Goal: Task Accomplishment & Management: Complete application form

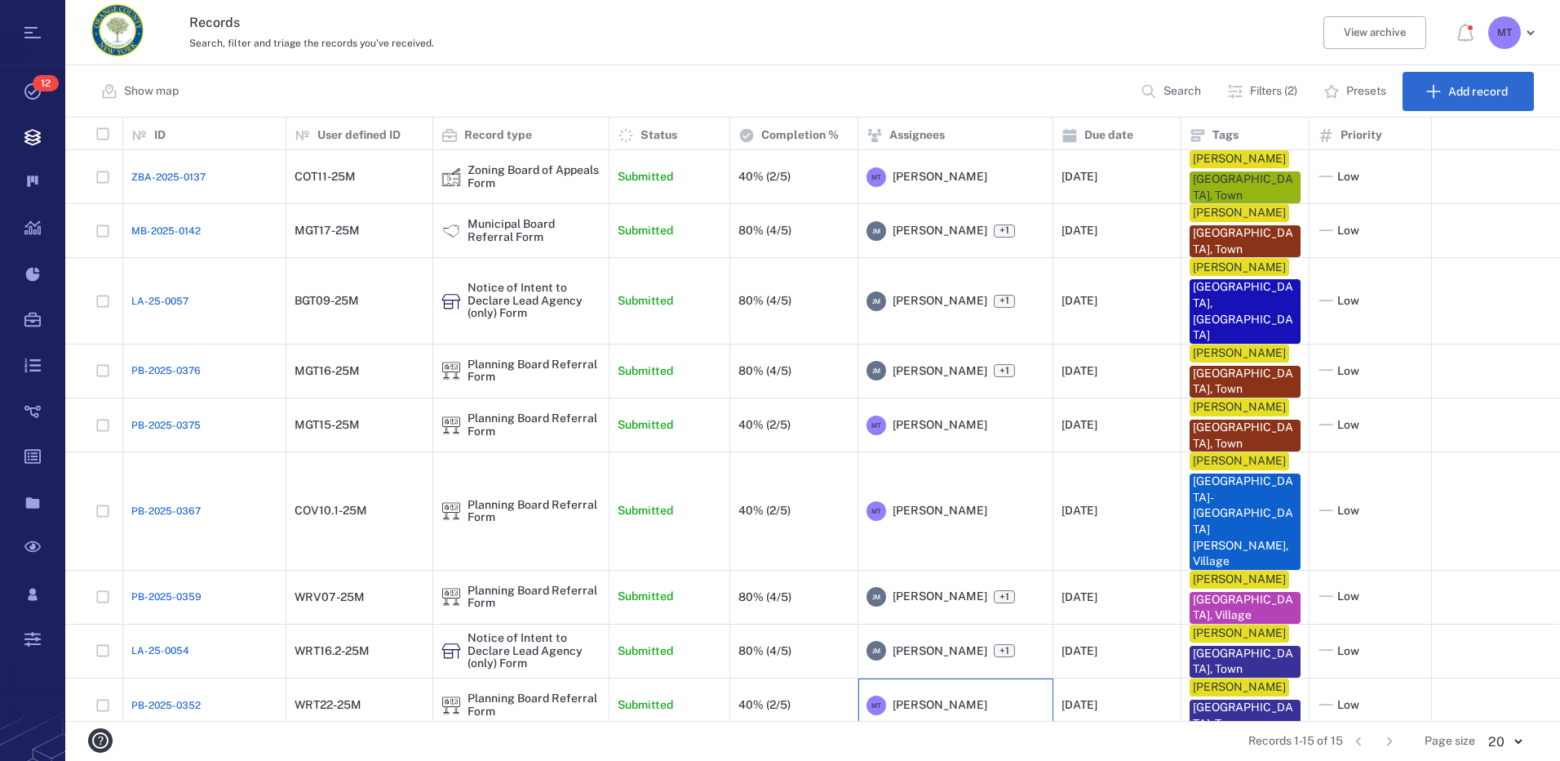
click at [940, 697] on span "[PERSON_NAME]" at bounding box center [940, 705] width 95 height 16
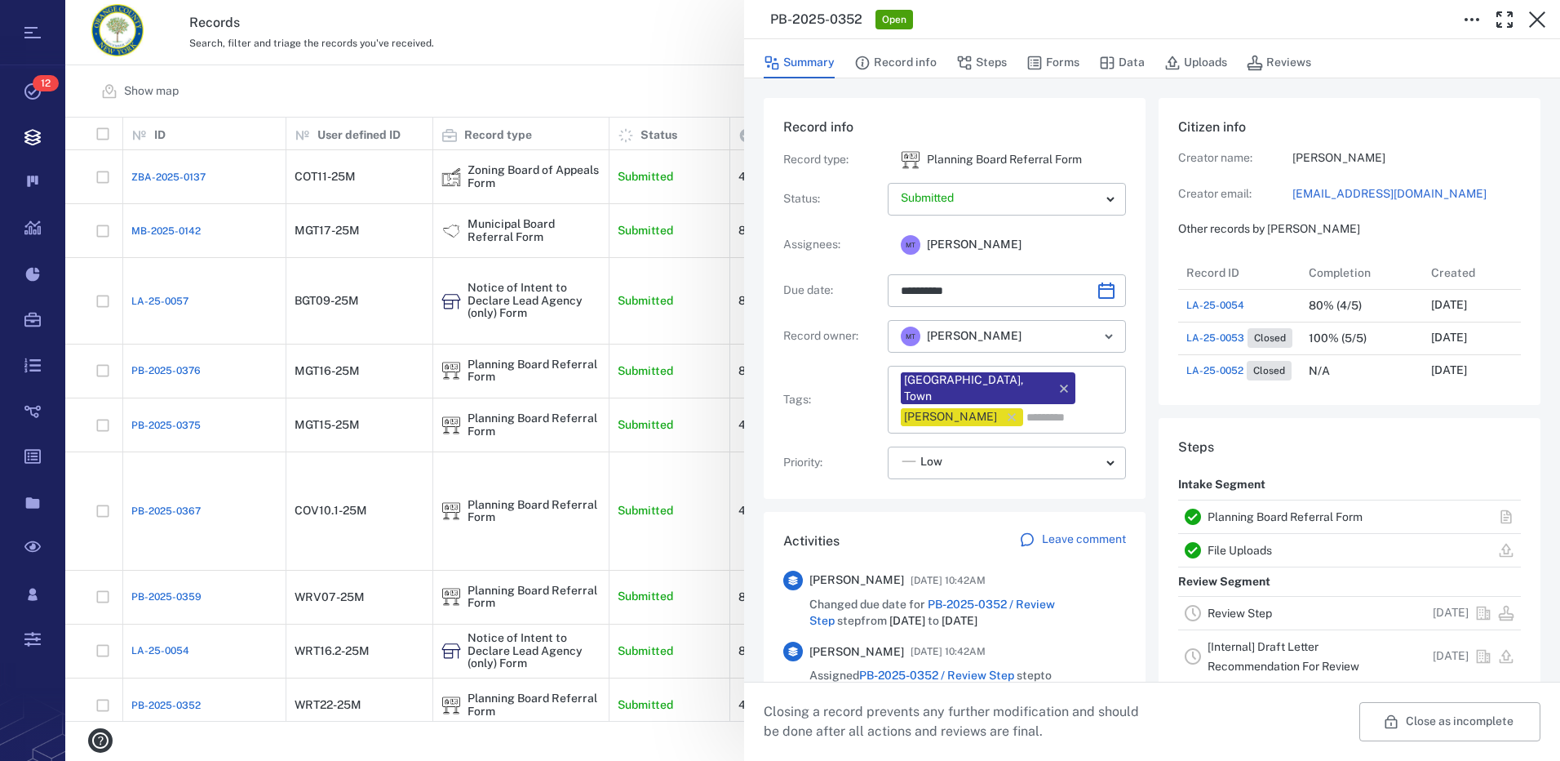
scroll to position [13, 13]
drag, startPoint x: 1065, startPoint y: 55, endPoint x: 972, endPoint y: 91, distance: 99.7
click at [1065, 55] on button "Forms" at bounding box center [1053, 62] width 53 height 31
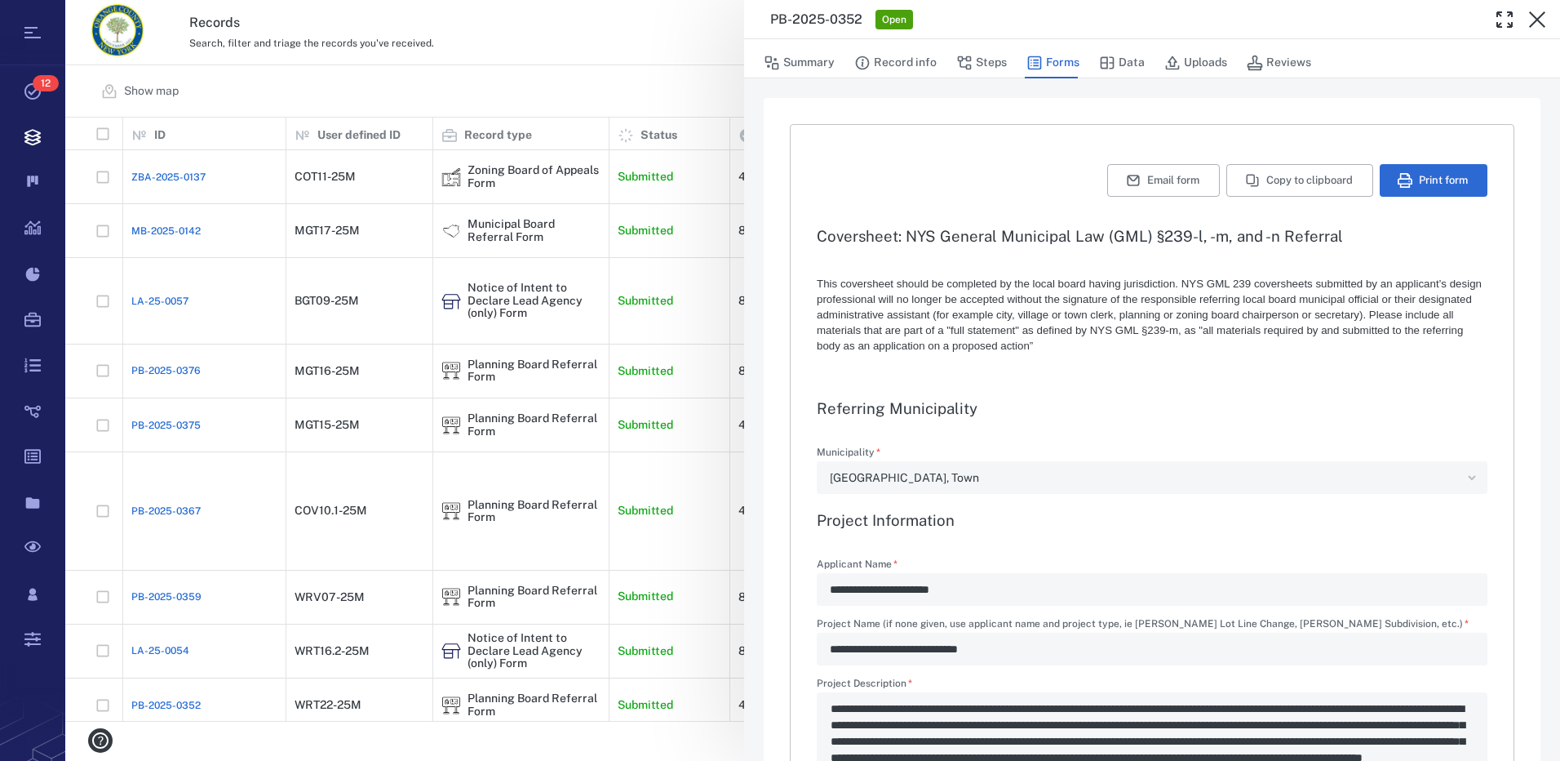
type textarea "*"
type input "**********"
